Goal: Task Accomplishment & Management: Complete application form

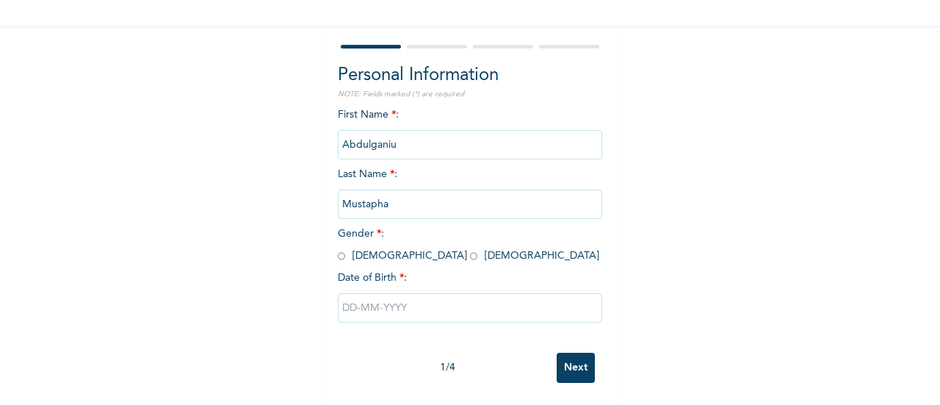
scroll to position [110, 0]
click at [338, 250] on input "radio" at bounding box center [341, 256] width 7 height 14
radio input "true"
click at [376, 299] on input "text" at bounding box center [470, 307] width 264 height 29
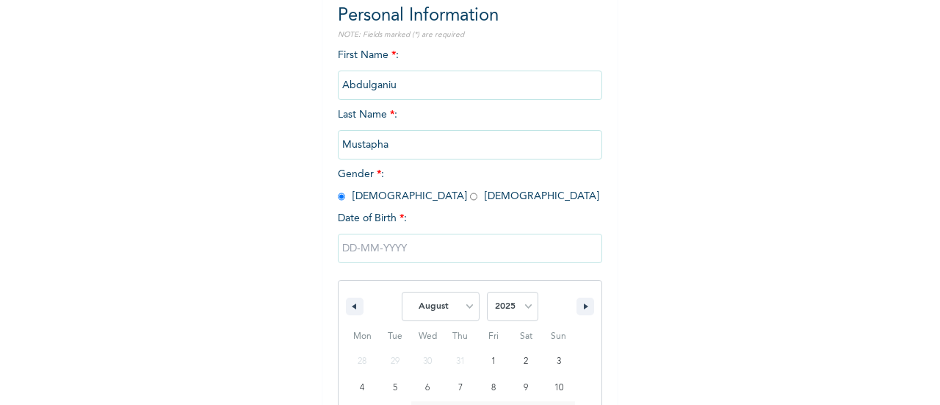
scroll to position [264, 0]
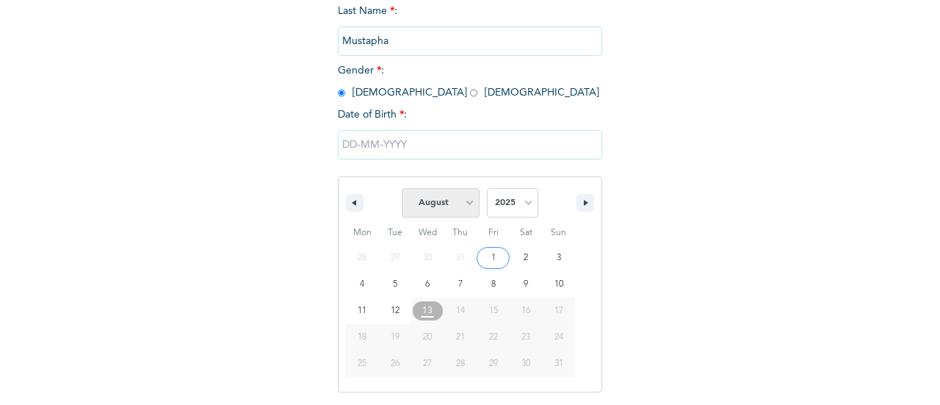
click at [454, 212] on select "January February March April May June July August September October November De…" at bounding box center [441, 202] width 78 height 29
select select "0"
click at [402, 189] on select "January February March April May June July August September October November De…" at bounding box center [441, 202] width 78 height 29
type input "[DATE]"
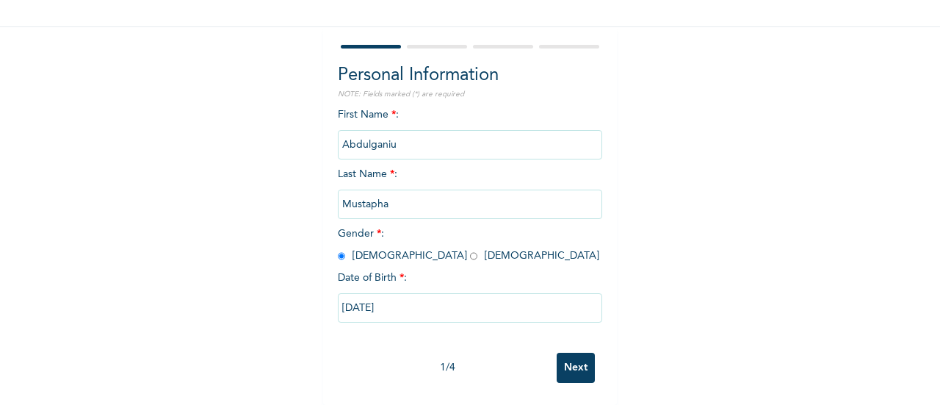
scroll to position [113, 0]
click at [561, 352] on input "Next" at bounding box center [576, 367] width 38 height 30
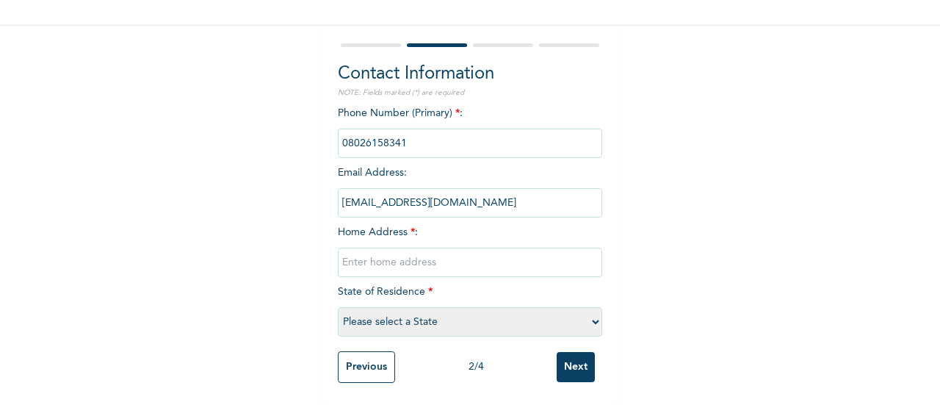
click at [460, 247] on input "text" at bounding box center [470, 261] width 264 height 29
type input "[STREET_ADDRESS]"
select select "25"
click at [490, 248] on input "[STREET_ADDRESS]" at bounding box center [470, 261] width 264 height 29
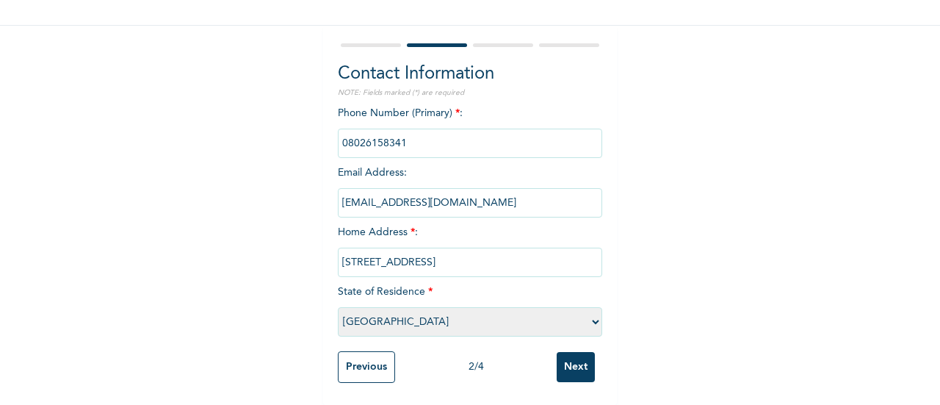
click at [490, 248] on input "[STREET_ADDRESS]" at bounding box center [470, 261] width 264 height 29
type input "[GEOGRAPHIC_DATA]"
click at [566, 355] on input "Next" at bounding box center [576, 367] width 38 height 30
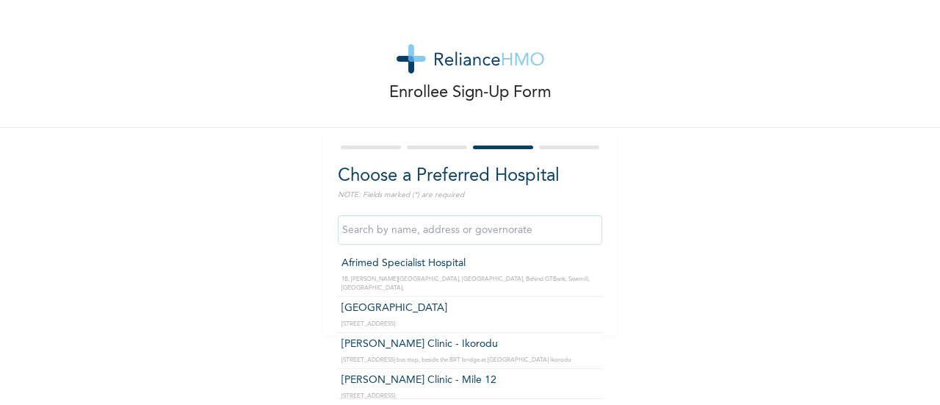
click at [488, 229] on input "text" at bounding box center [470, 229] width 264 height 29
type input "Afrimed Specialist Hospital"
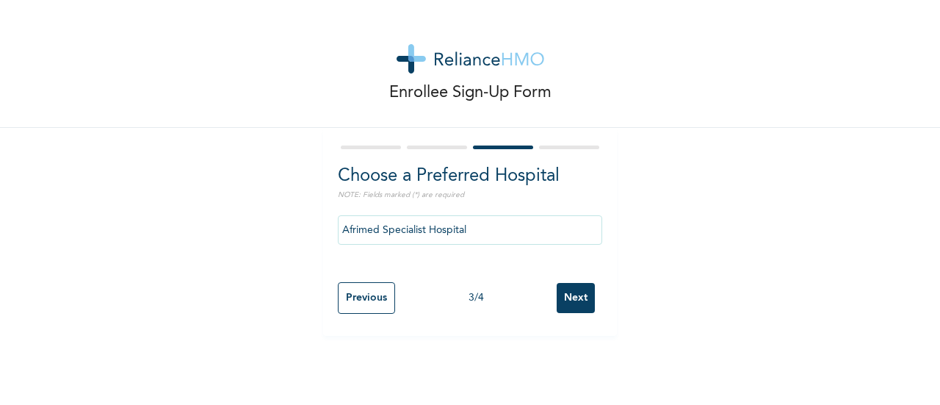
click at [557, 284] on input "Next" at bounding box center [576, 298] width 38 height 30
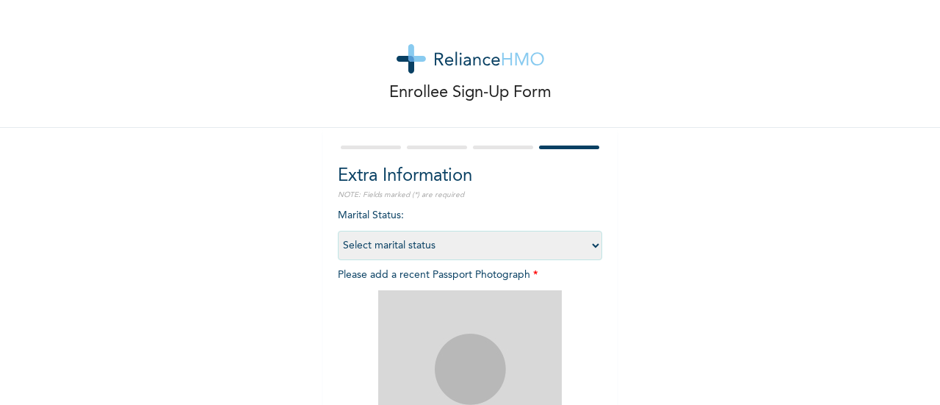
click at [490, 247] on select "Select marital status [DEMOGRAPHIC_DATA] Married [DEMOGRAPHIC_DATA] Widow/[DEMO…" at bounding box center [470, 245] width 264 height 29
select select "1"
click at [338, 231] on select "Select marital status [DEMOGRAPHIC_DATA] Married [DEMOGRAPHIC_DATA] Widow/[DEMO…" at bounding box center [470, 245] width 264 height 29
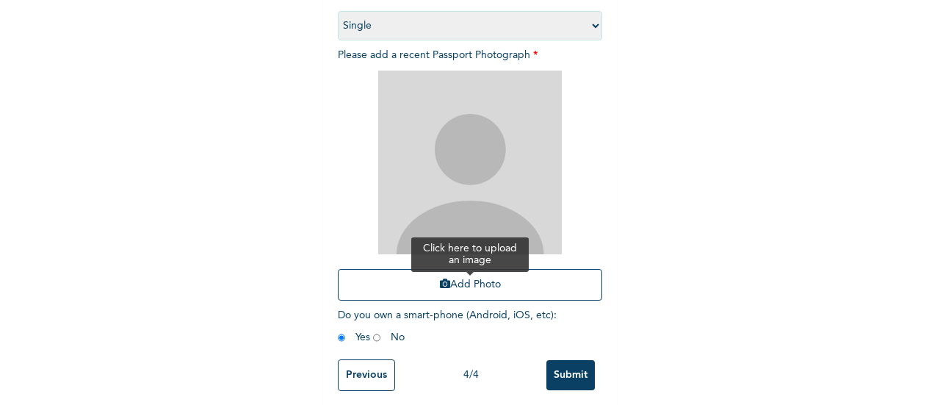
scroll to position [220, 0]
click at [420, 278] on button "Add Photo" at bounding box center [470, 284] width 264 height 32
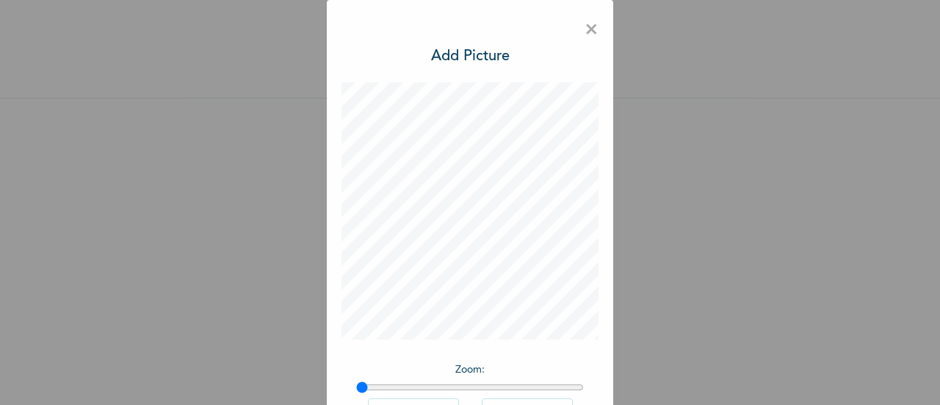
scroll to position [107, 0]
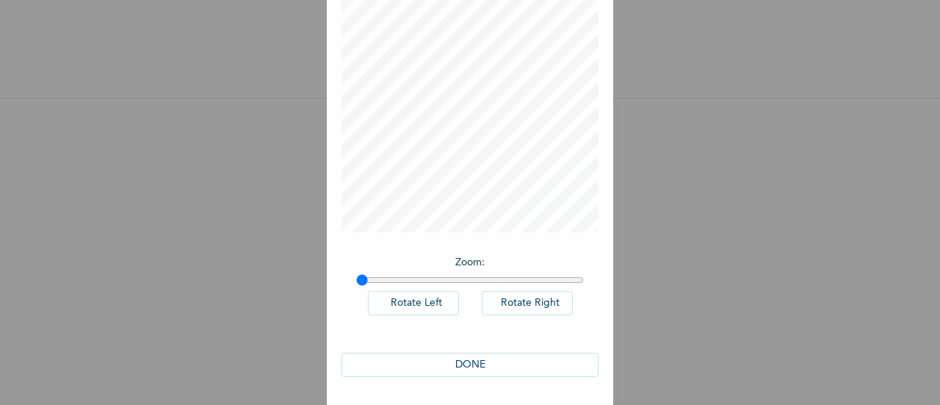
click at [494, 364] on button "DONE" at bounding box center [469, 364] width 257 height 24
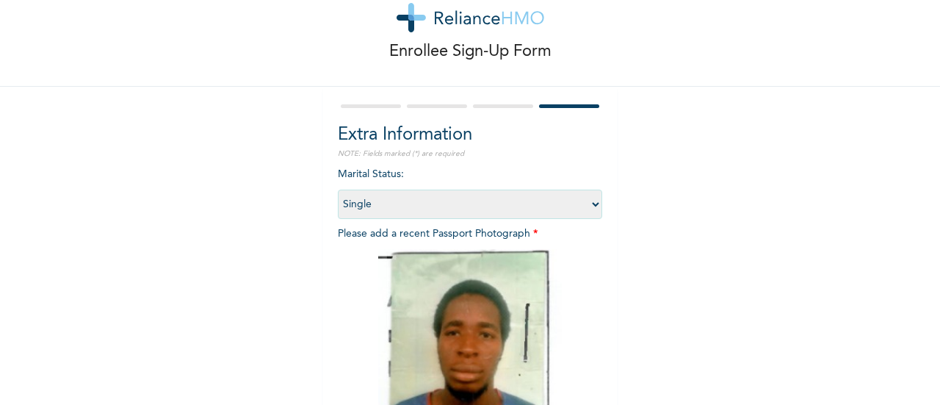
scroll to position [239, 0]
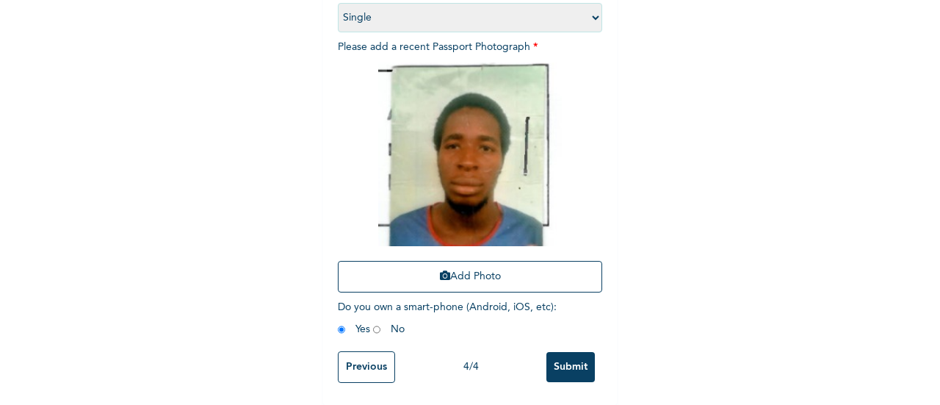
click at [559, 361] on input "Submit" at bounding box center [570, 367] width 48 height 30
